Goal: Find specific page/section: Find specific page/section

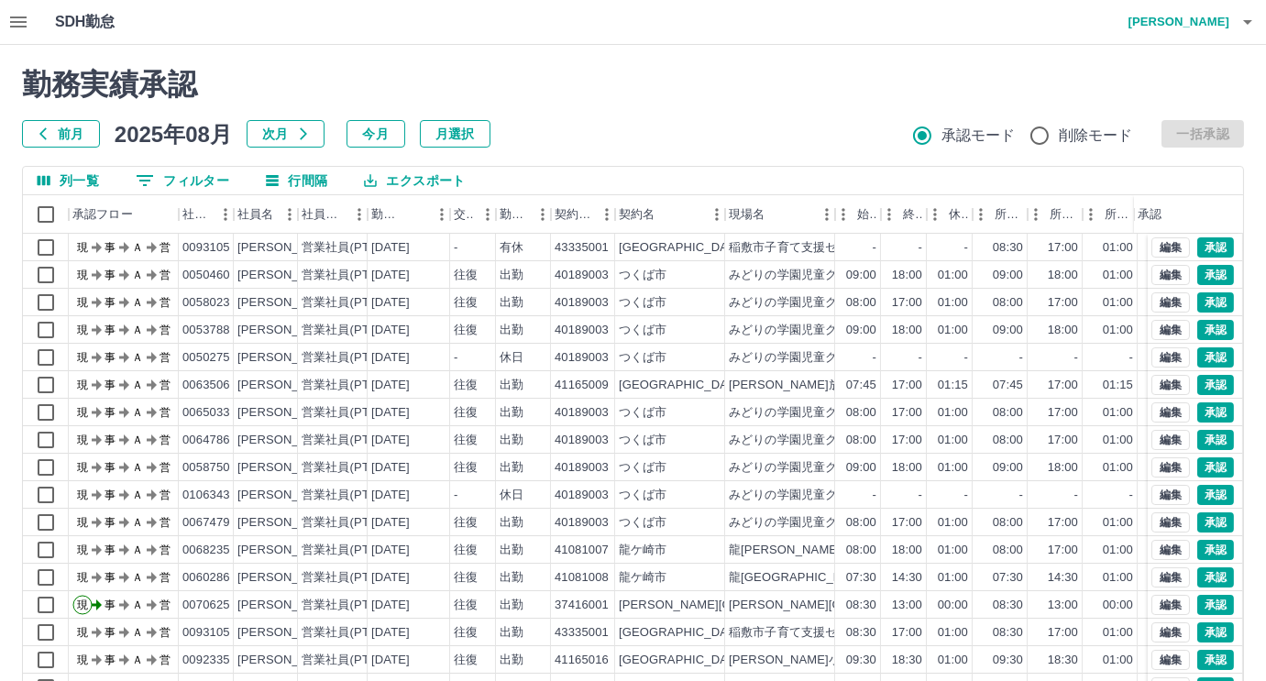
click at [17, 24] on icon "button" at bounding box center [18, 22] width 22 height 22
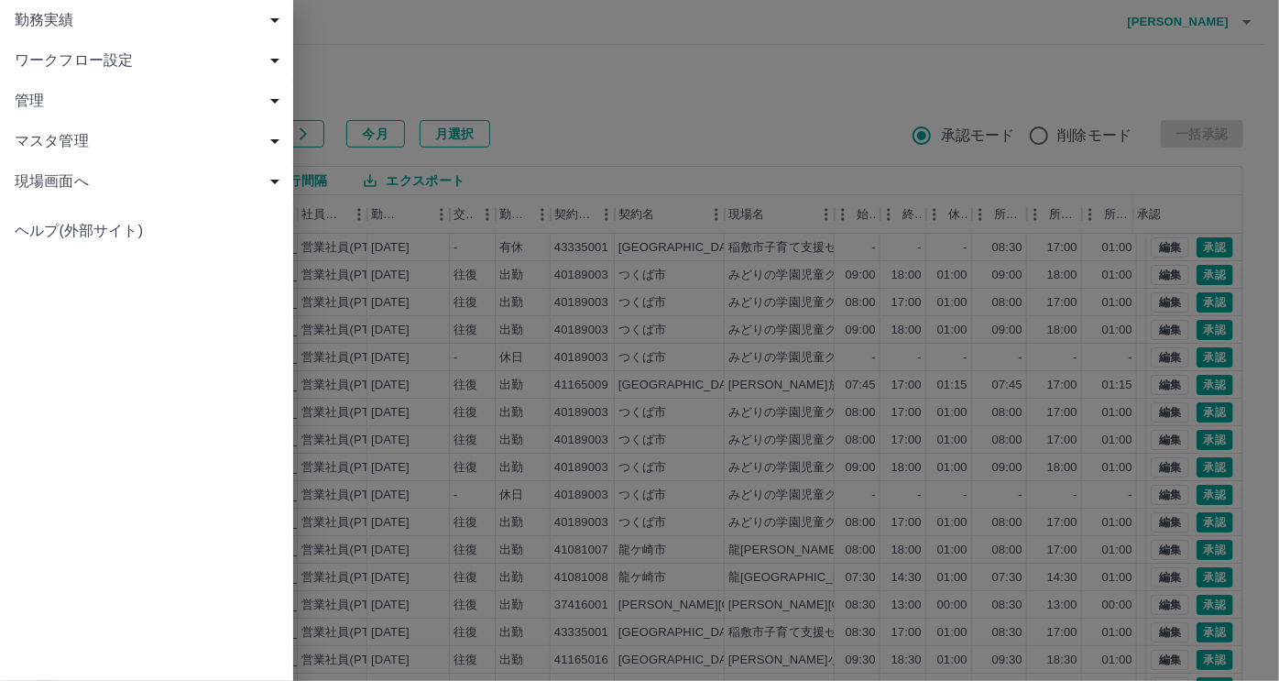
click at [73, 30] on span "勤務実績" at bounding box center [150, 20] width 271 height 22
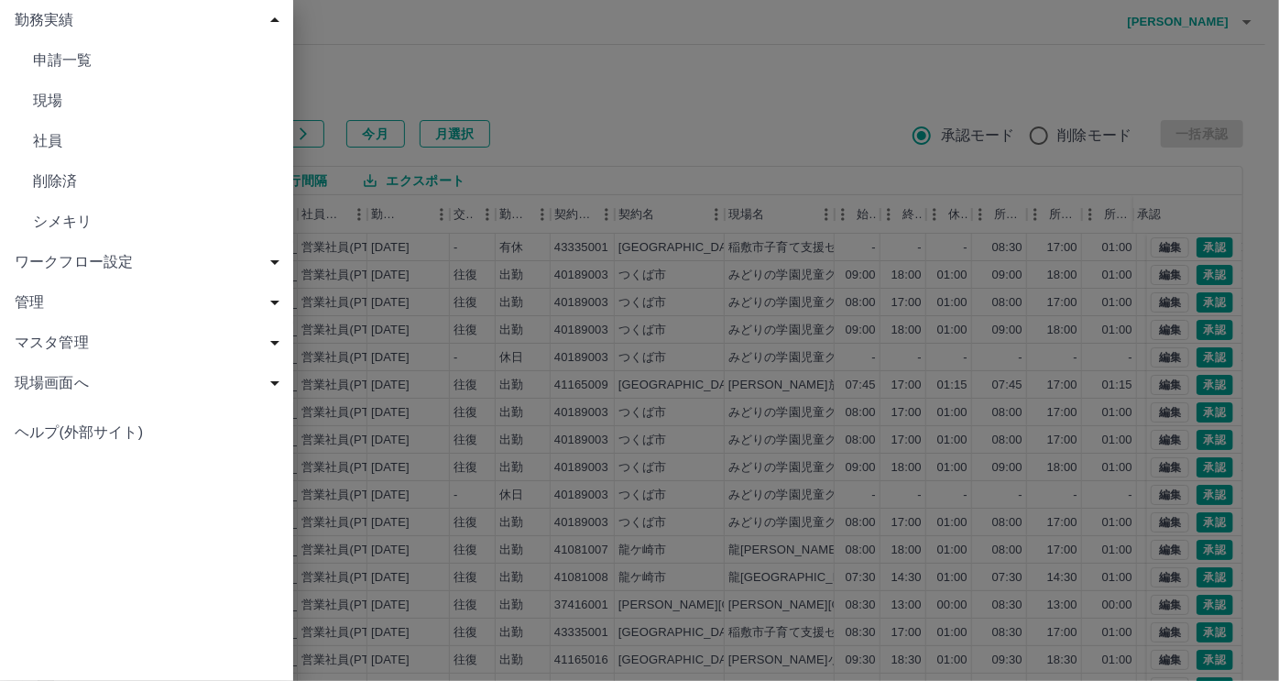
click at [53, 21] on span "勤務実績" at bounding box center [150, 20] width 271 height 22
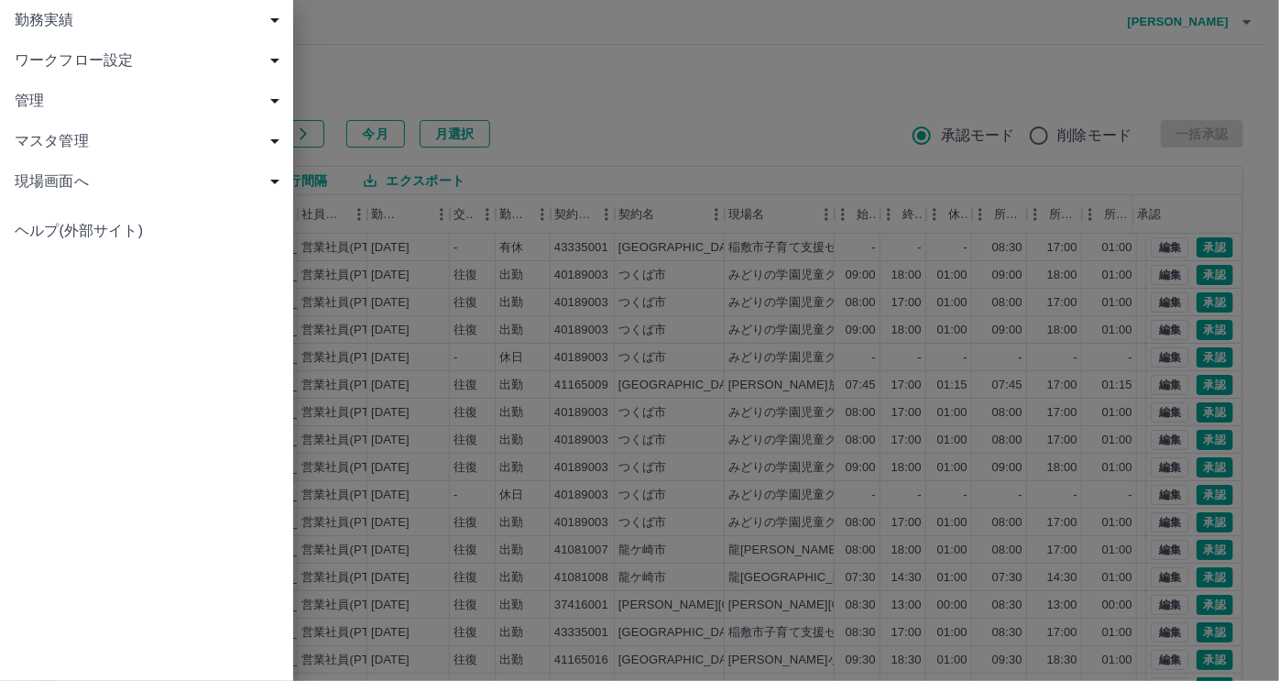
click at [68, 142] on span "マスタ管理" at bounding box center [150, 141] width 271 height 22
click at [71, 267] on span "社員" at bounding box center [156, 262] width 246 height 22
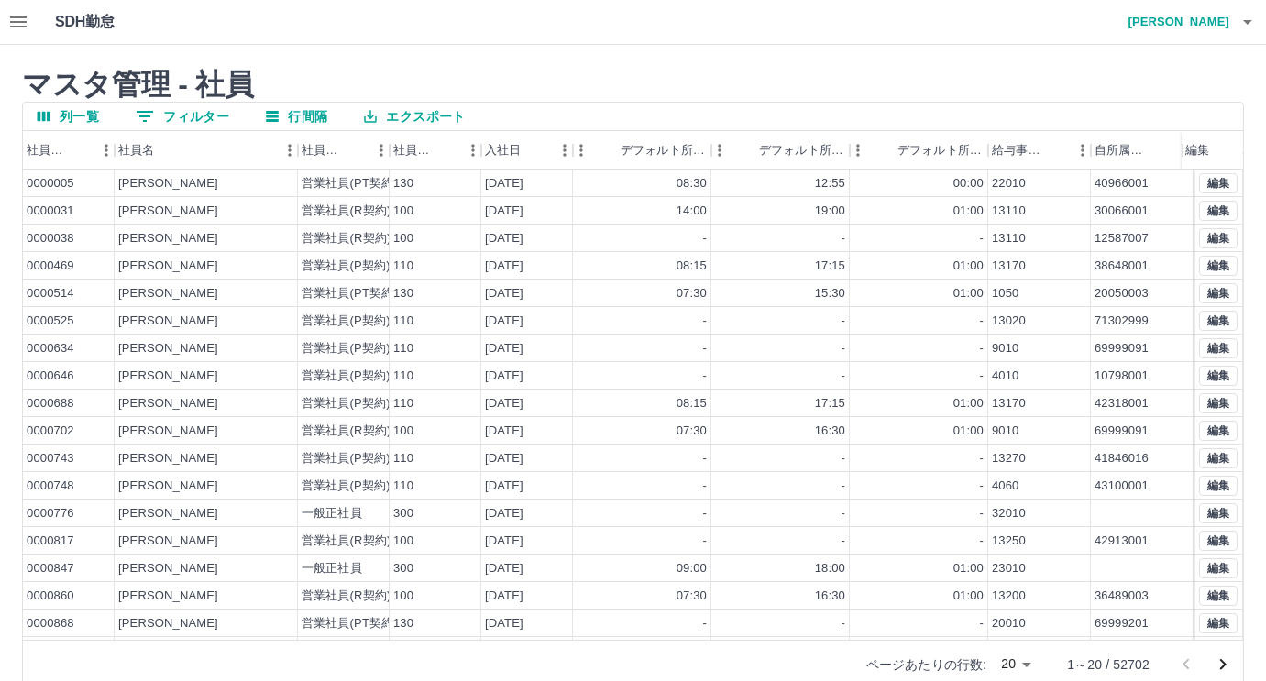
click at [207, 115] on button "0 フィルター" at bounding box center [182, 116] width 123 height 27
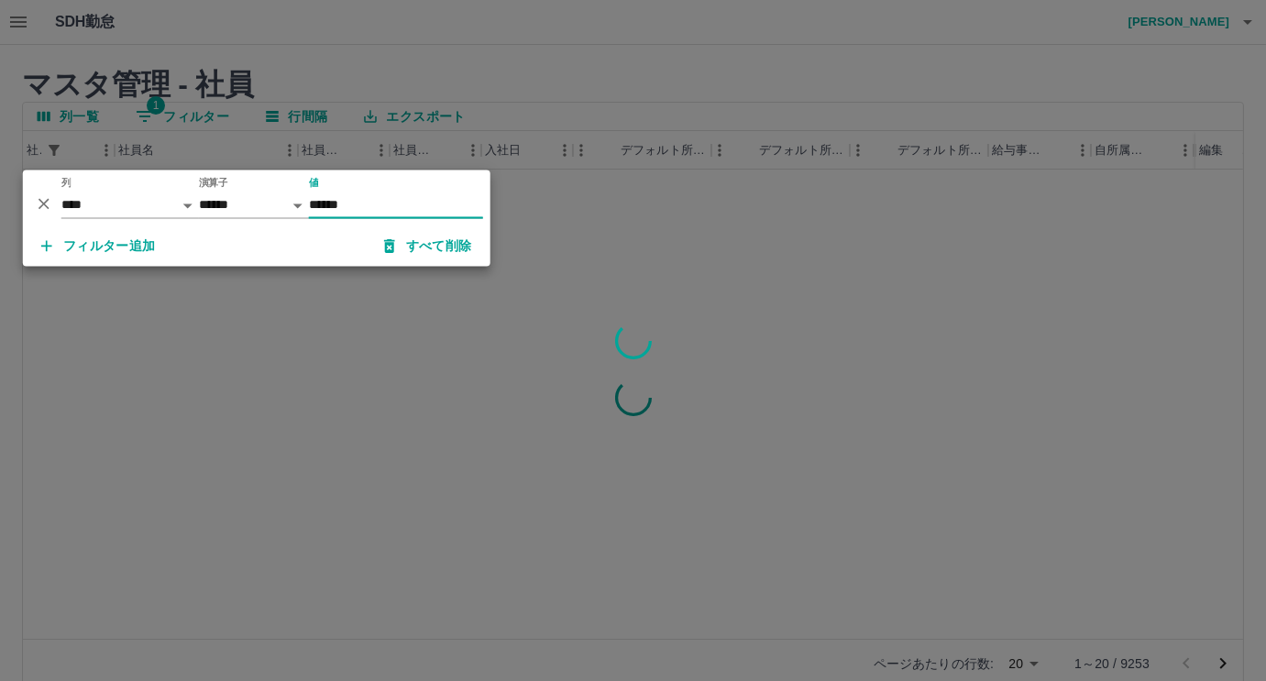
type input "******"
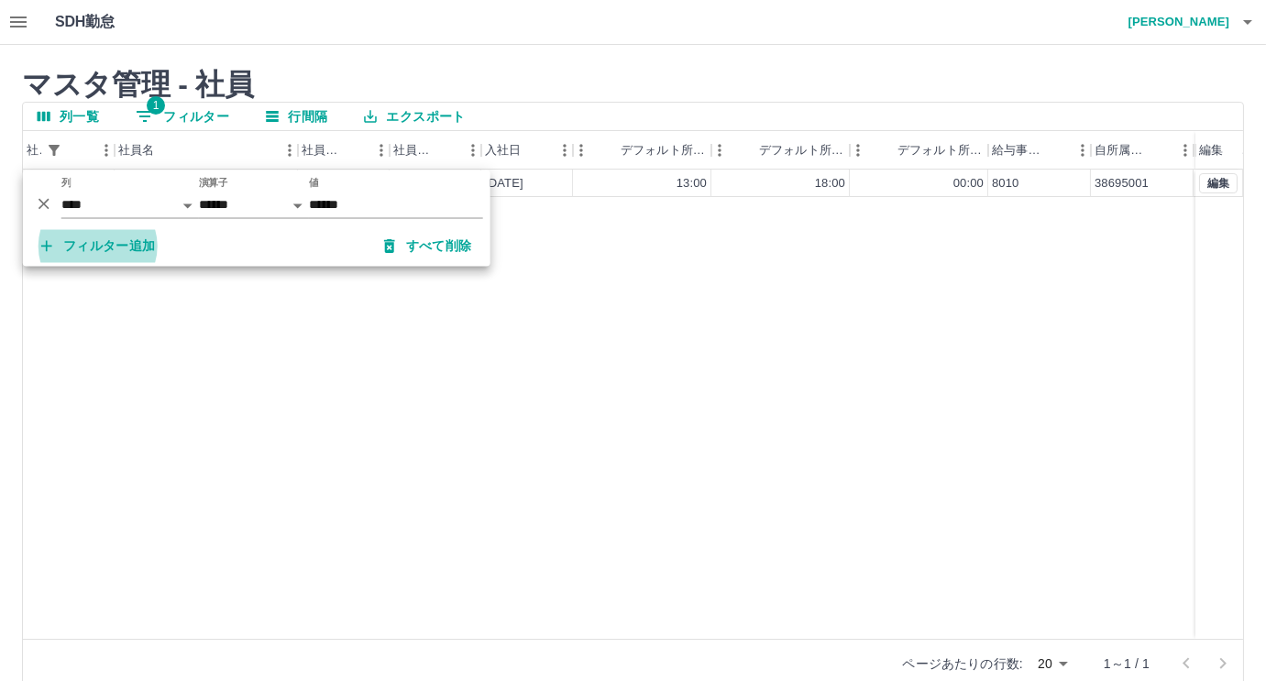
click at [722, 70] on h2 "マスタ管理 - 社員" at bounding box center [633, 84] width 1222 height 35
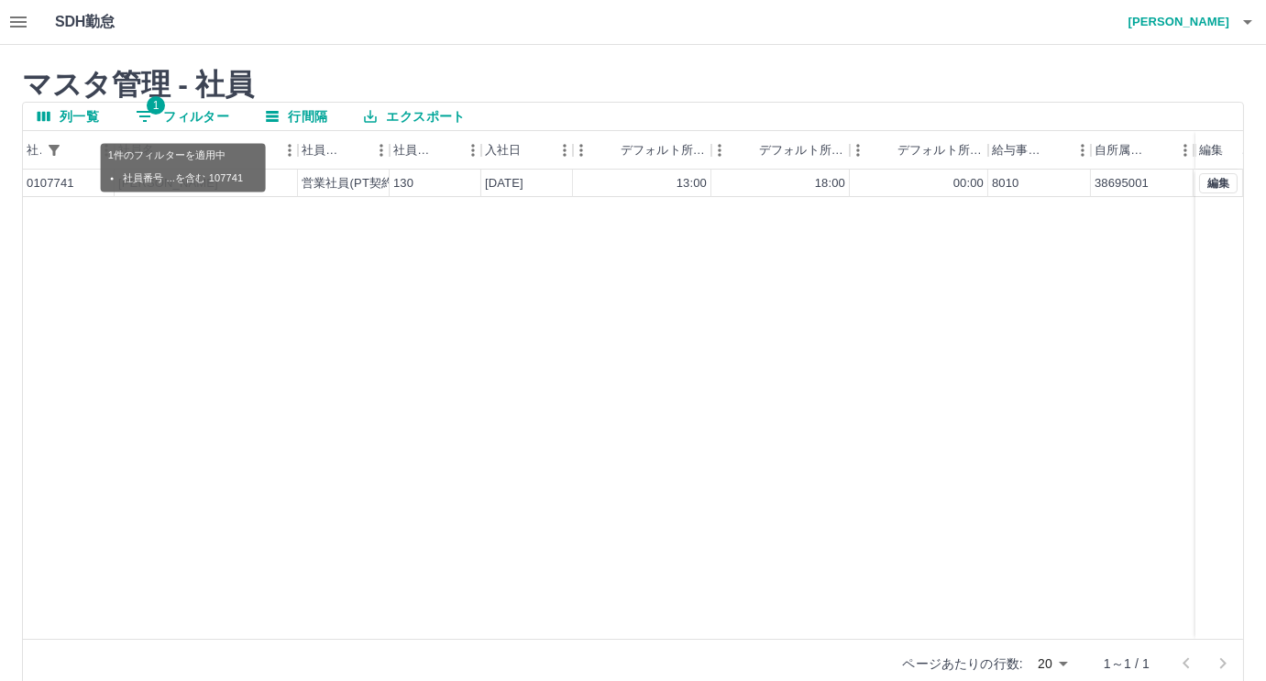
click at [198, 115] on button "1 フィルター" at bounding box center [182, 116] width 123 height 27
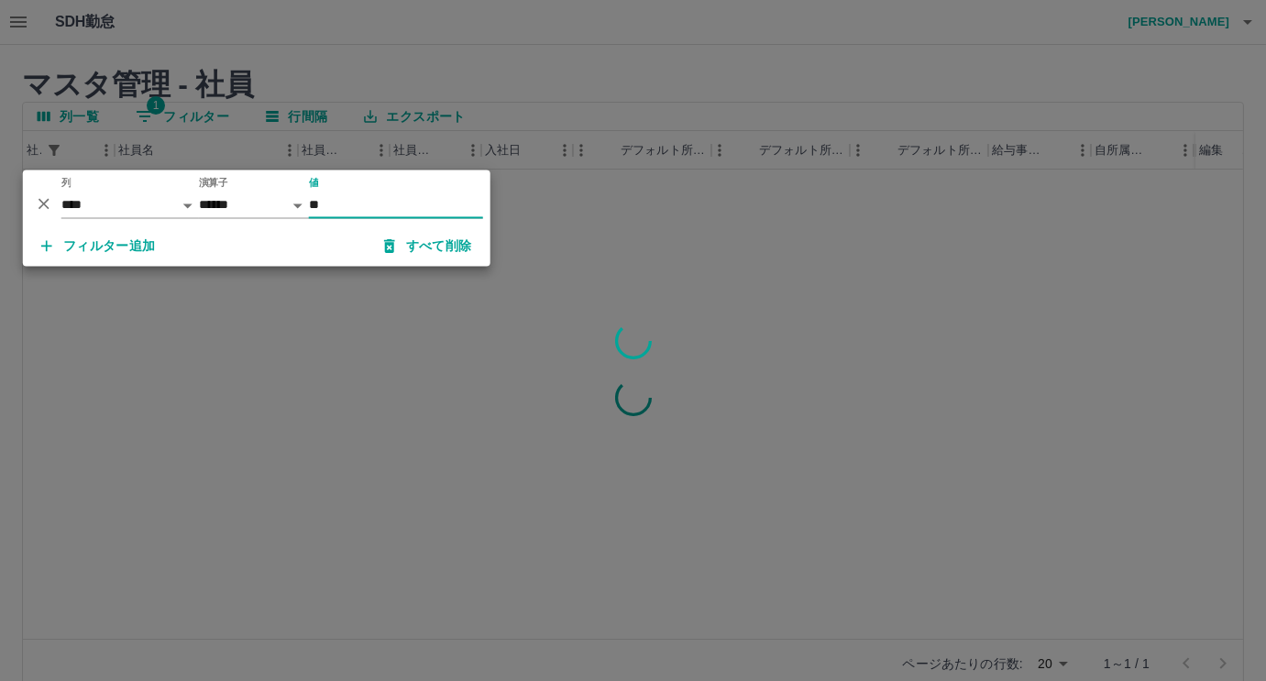
type input "*"
type input "*******"
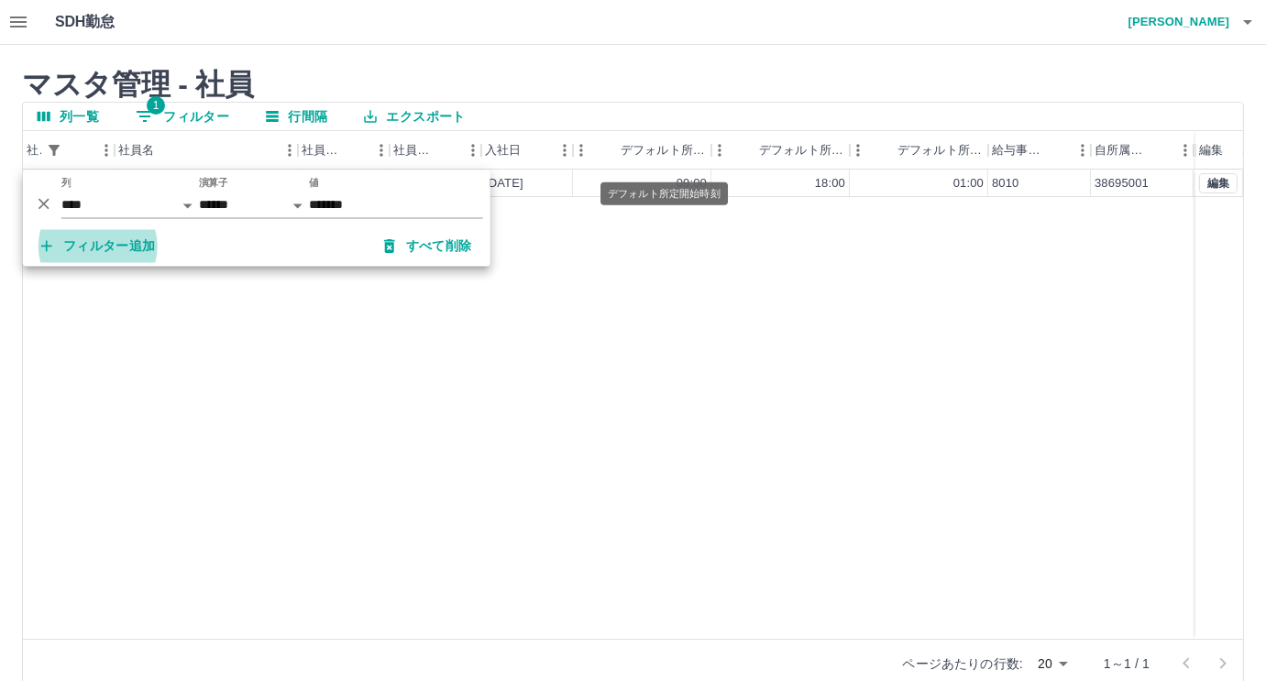
click at [701, 134] on div "デフォルト所定開始時刻" at bounding box center [711, 150] width 22 height 38
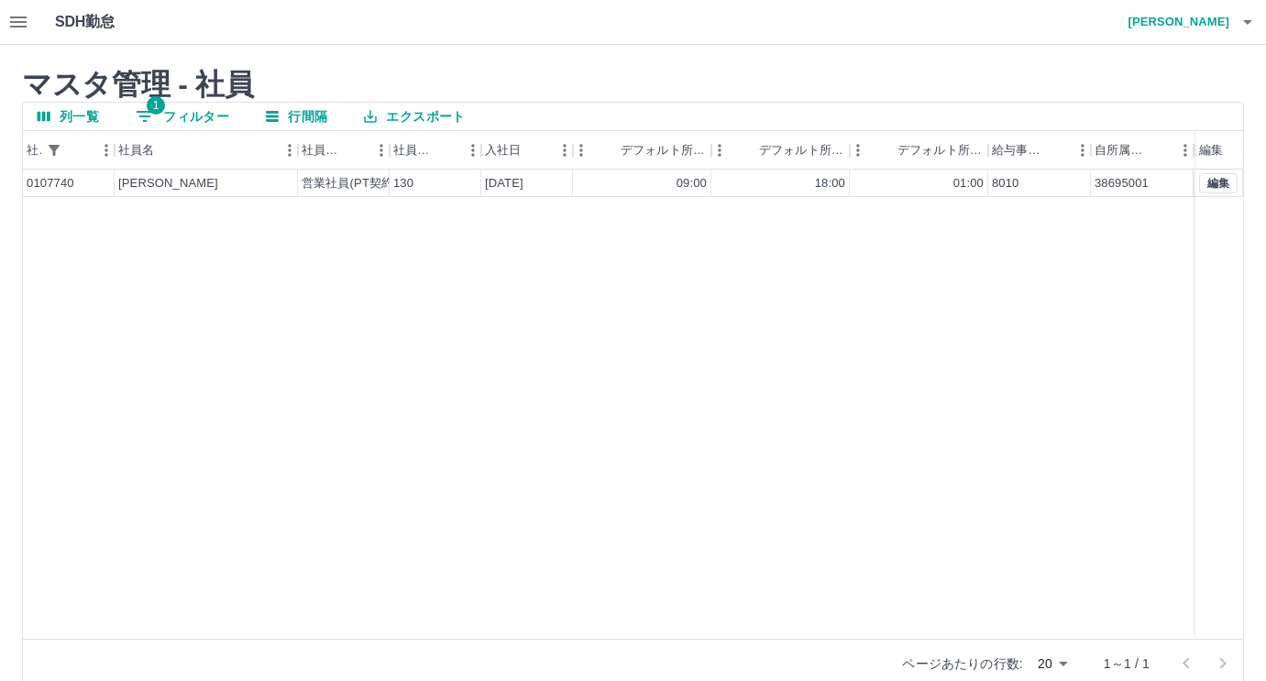
click at [372, 32] on div "SDH勤怠 [PERSON_NAME]" at bounding box center [633, 22] width 1266 height 45
click at [214, 111] on button "1 フィルター" at bounding box center [182, 116] width 123 height 27
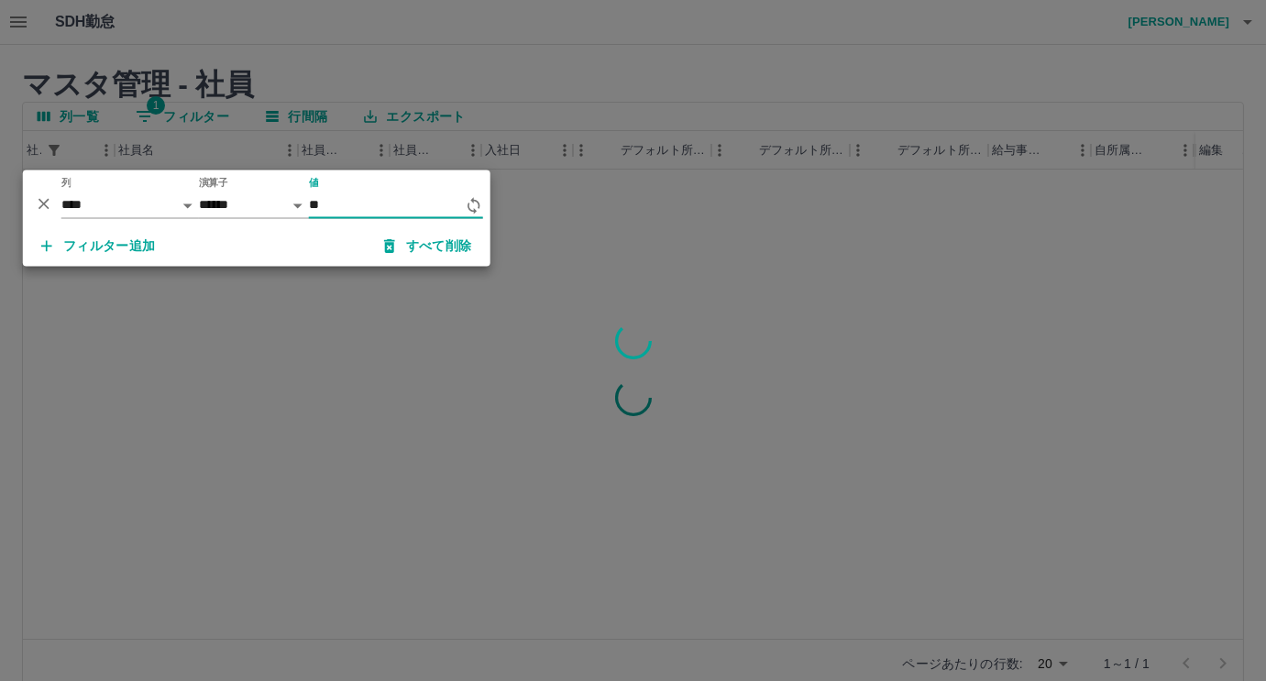
type input "*"
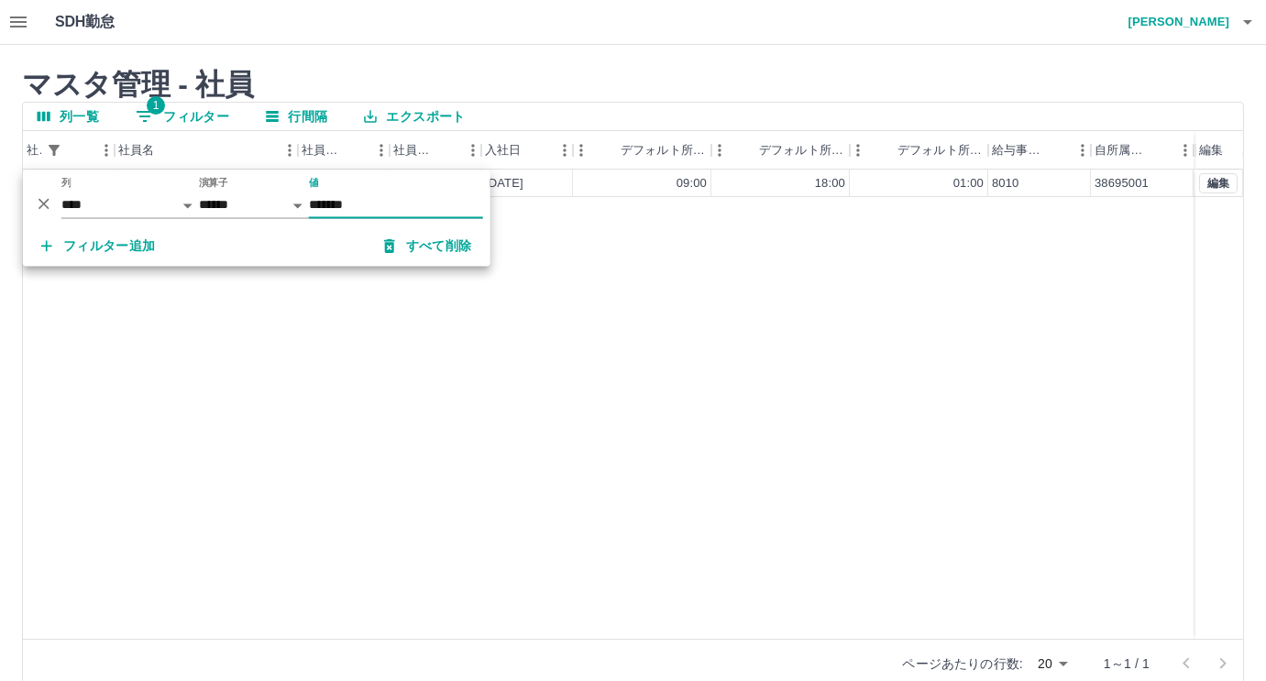
type input "*******"
click at [905, 83] on h2 "マスタ管理 - 社員" at bounding box center [633, 84] width 1222 height 35
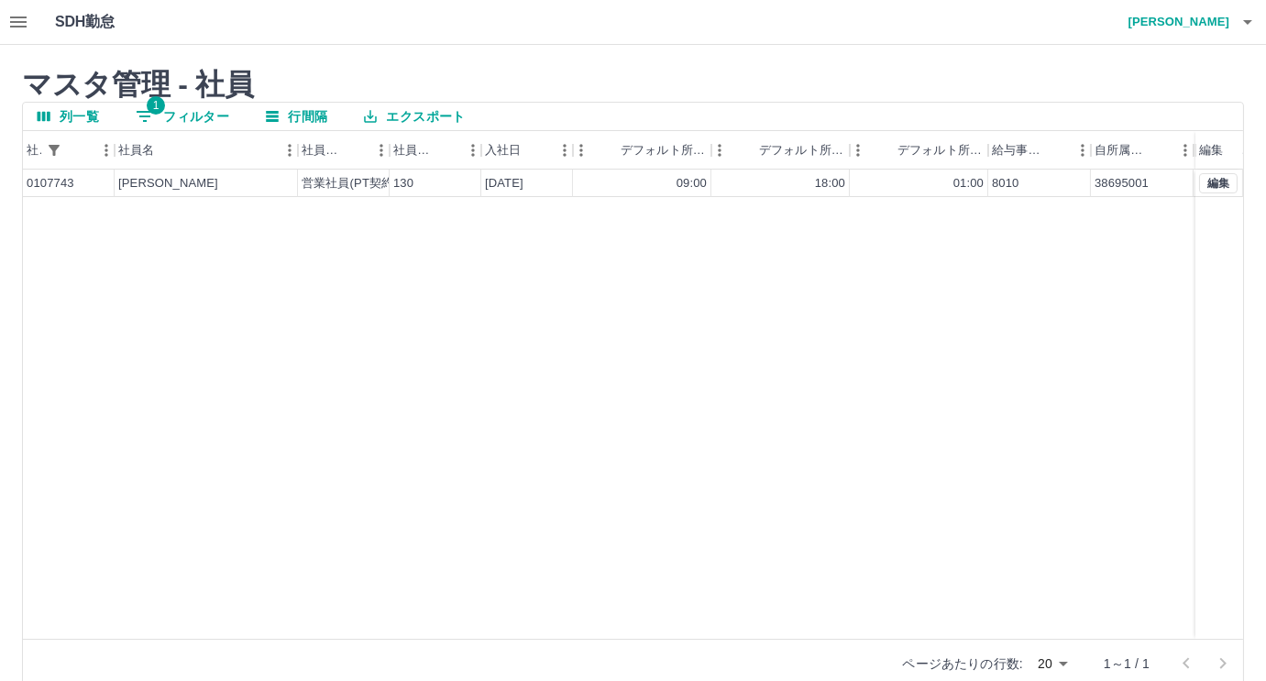
click at [527, 60] on div "マスタ管理 - 社員 列一覧 1 フィルター 行間隔 エクスポート 社員番号 社員名 社員区分 社員区分コード 入社日 デフォルト所定開始時刻 デフォルト所定…" at bounding box center [633, 377] width 1266 height 665
